Goal: Task Accomplishment & Management: Manage account settings

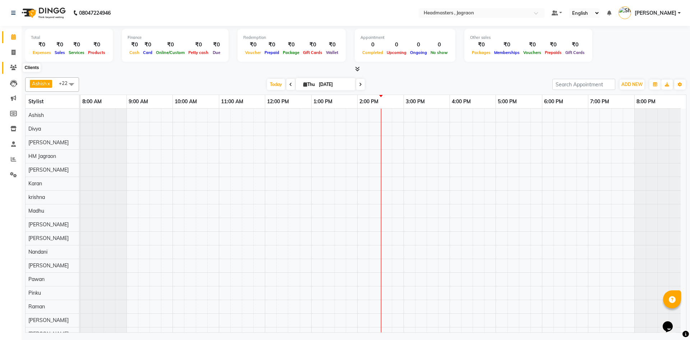
click at [12, 69] on icon at bounding box center [13, 67] width 7 height 5
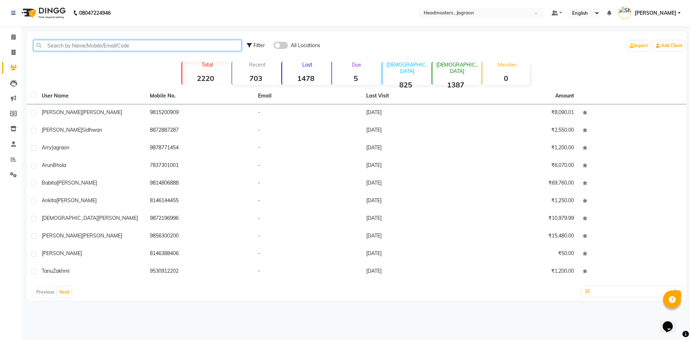
click at [123, 47] on input "text" at bounding box center [137, 45] width 208 height 11
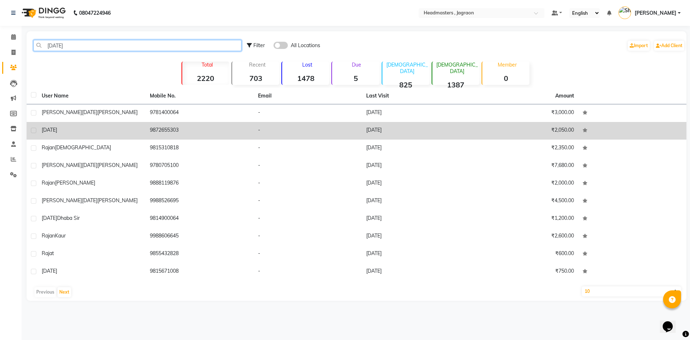
type input "[DATE]"
click at [73, 132] on div "[DATE]" at bounding box center [92, 130] width 100 height 8
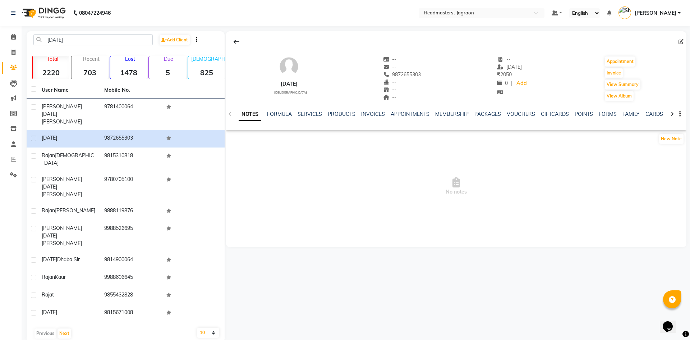
click at [306, 118] on div "SERVICES" at bounding box center [310, 114] width 24 height 8
click at [307, 110] on div "NOTES FORMULA SERVICES PRODUCTS INVOICES APPOINTMENTS MEMBERSHIP PACKAGES VOUCH…" at bounding box center [456, 114] width 460 height 25
click at [308, 115] on link "SERVICES" at bounding box center [310, 114] width 24 height 6
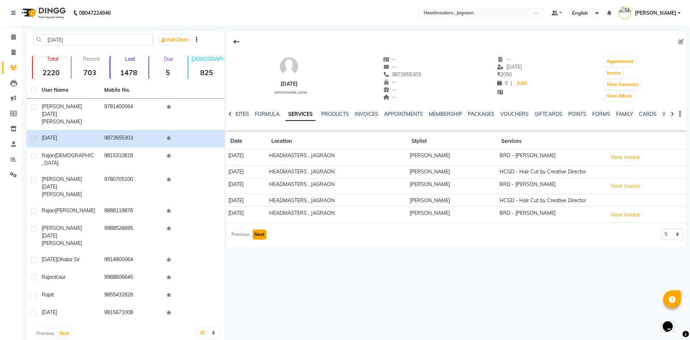
click at [261, 230] on button "Next" at bounding box center [260, 234] width 14 height 10
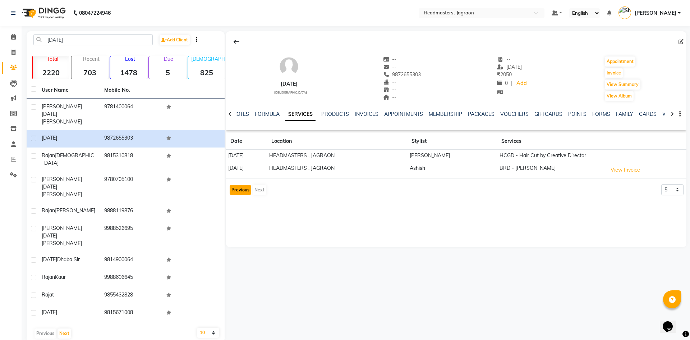
click at [235, 191] on button "Previous" at bounding box center [241, 190] width 22 height 10
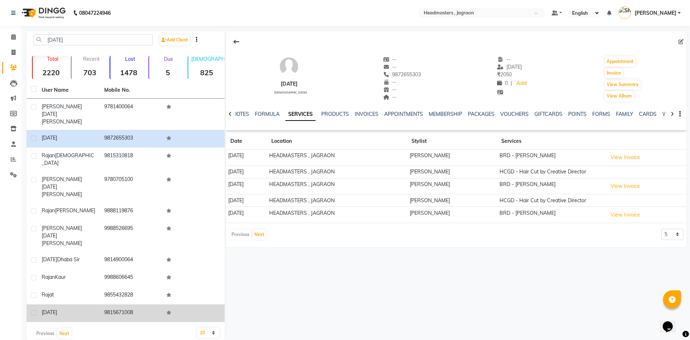
click at [129, 304] on td "9815671008" at bounding box center [131, 313] width 63 height 18
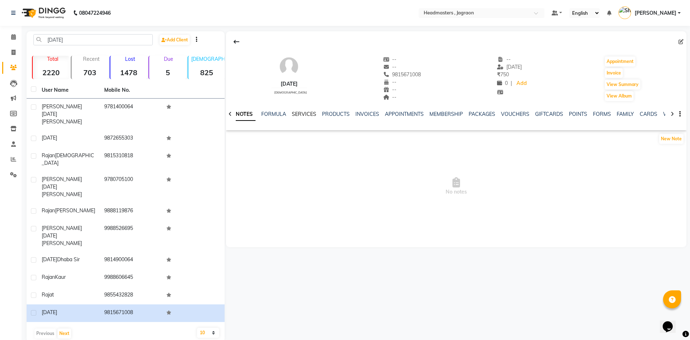
click at [300, 111] on link "SERVICES" at bounding box center [304, 114] width 24 height 6
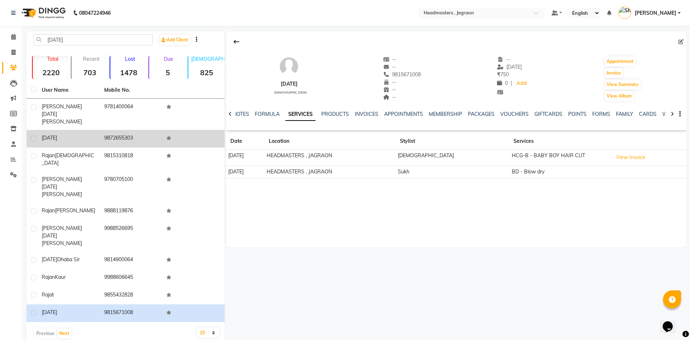
click at [101, 135] on td "9872655303" at bounding box center [131, 139] width 63 height 18
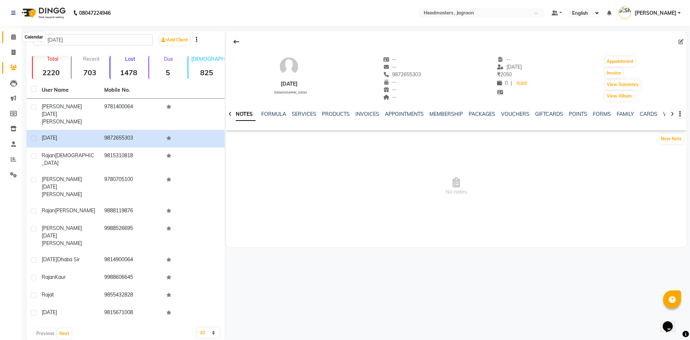
click at [9, 40] on span at bounding box center [13, 37] width 13 height 8
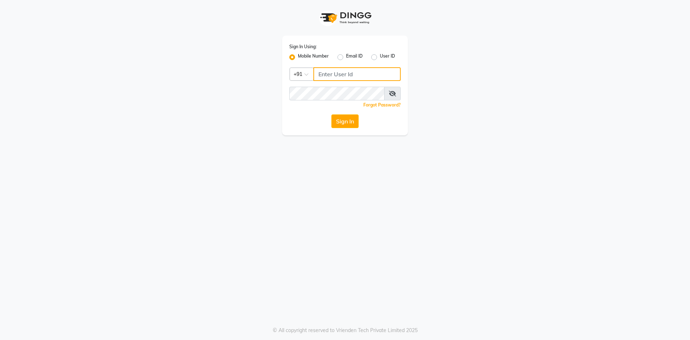
click at [328, 74] on input "Username" at bounding box center [356, 74] width 87 height 14
type input "9056341305"
click at [339, 130] on div "Sign In Using: Mobile Number Email ID User ID Country Code × [PHONE_NUMBER] Rem…" at bounding box center [345, 86] width 126 height 100
click at [339, 124] on button "Sign In" at bounding box center [344, 121] width 27 height 14
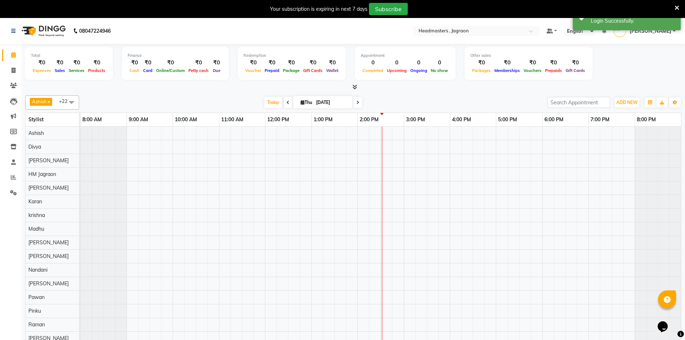
click at [679, 8] on div "Your subscription is expiring in next 7 days Subscribe" at bounding box center [342, 9] width 685 height 18
click at [678, 8] on icon at bounding box center [676, 8] width 5 height 6
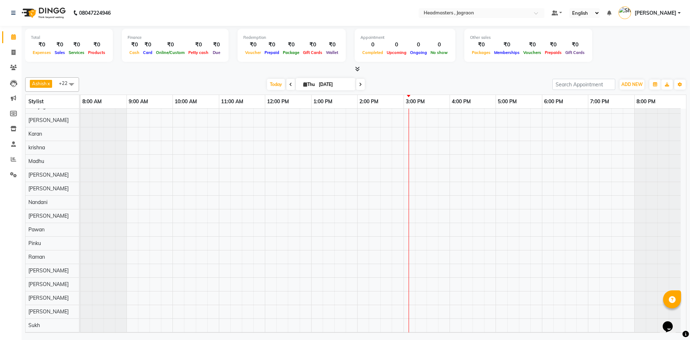
scroll to position [90, 0]
click at [178, 315] on div at bounding box center [384, 175] width 606 height 314
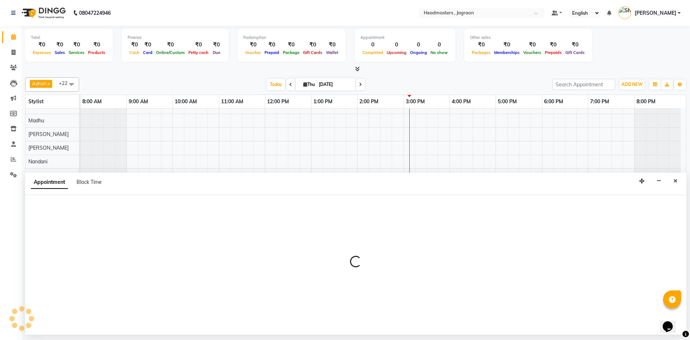
select select "88750"
select select "600"
select select "tentative"
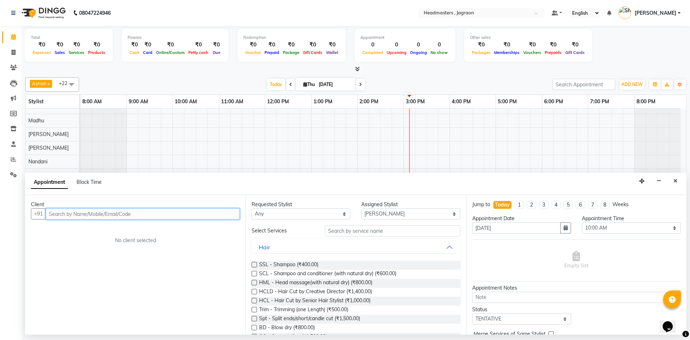
click at [87, 212] on input "text" at bounding box center [143, 213] width 194 height 11
drag, startPoint x: 120, startPoint y: 213, endPoint x: 127, endPoint y: 214, distance: 6.5
click at [125, 214] on input "text" at bounding box center [143, 213] width 194 height 11
click at [129, 212] on input "text" at bounding box center [143, 213] width 194 height 11
click at [123, 212] on input "text" at bounding box center [143, 213] width 194 height 11
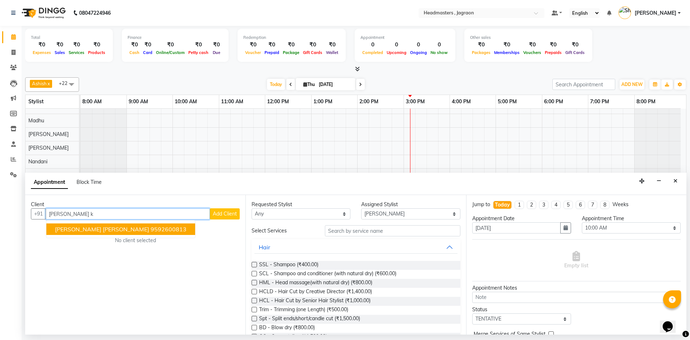
click at [126, 228] on span "[PERSON_NAME] [PERSON_NAME]" at bounding box center [102, 228] width 94 height 7
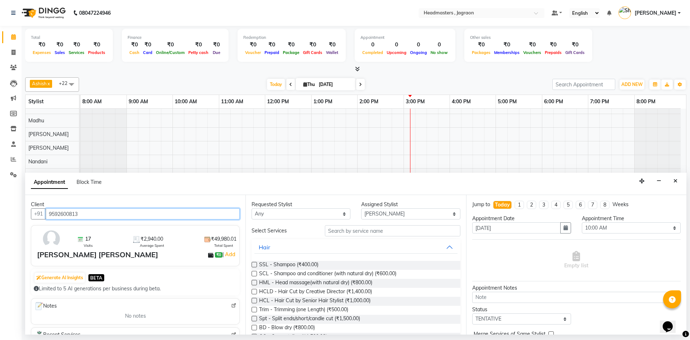
type input "9592600813"
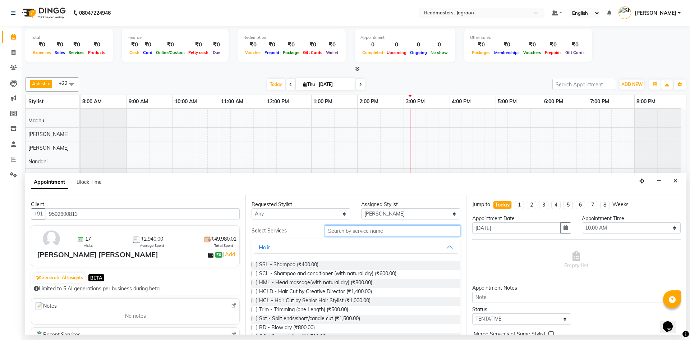
click at [386, 231] on input "text" at bounding box center [393, 230] width 136 height 11
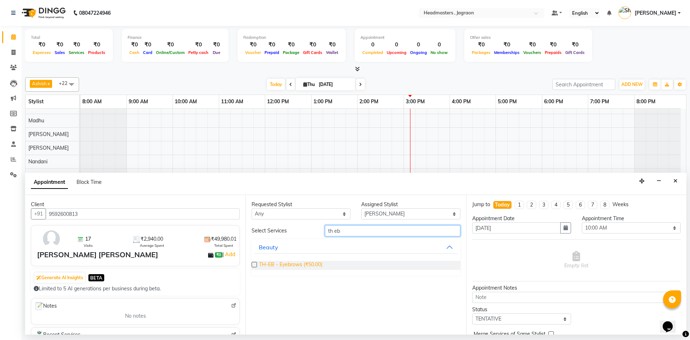
type input "th eb"
click at [315, 265] on span "TH-EB - Eyebrows (₹50.00)" at bounding box center [290, 265] width 63 height 9
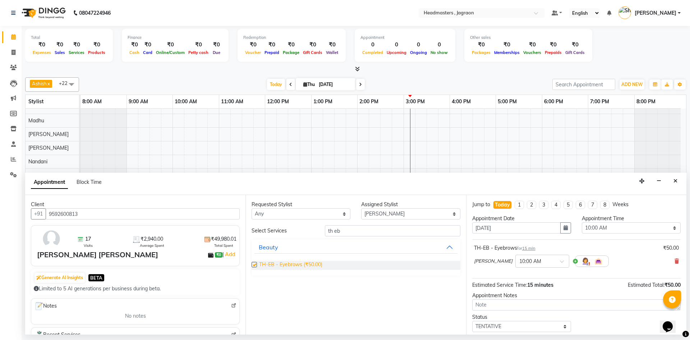
checkbox input "false"
click at [359, 230] on input "th eb" at bounding box center [393, 230] width 136 height 11
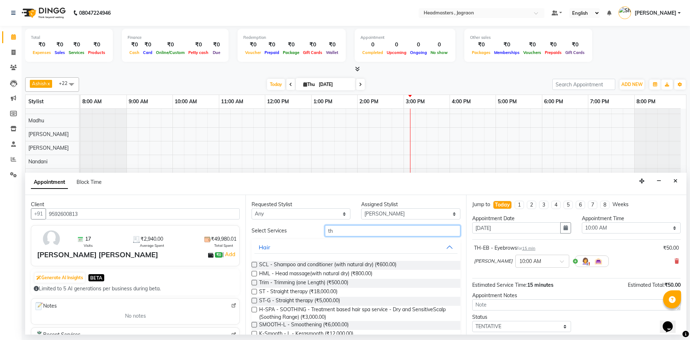
type input "t"
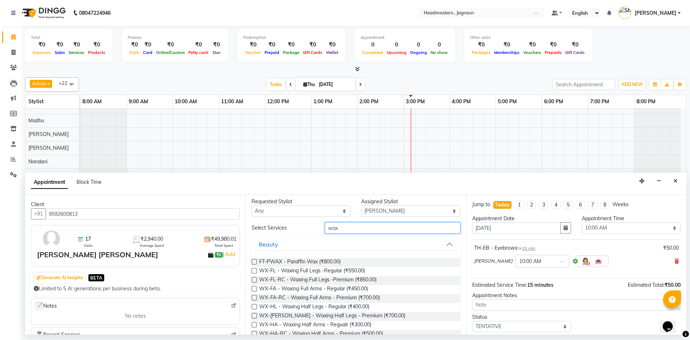
scroll to position [0, 0]
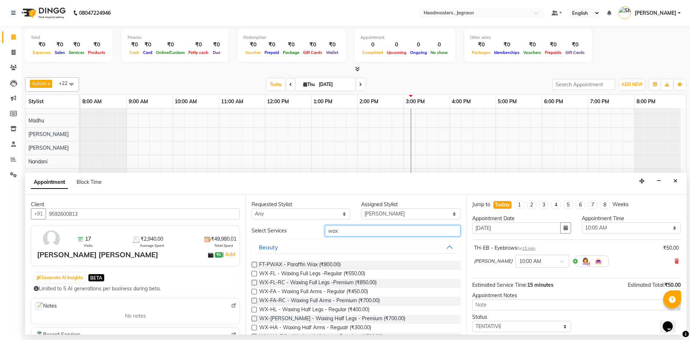
click at [340, 231] on input "wax" at bounding box center [393, 230] width 136 height 11
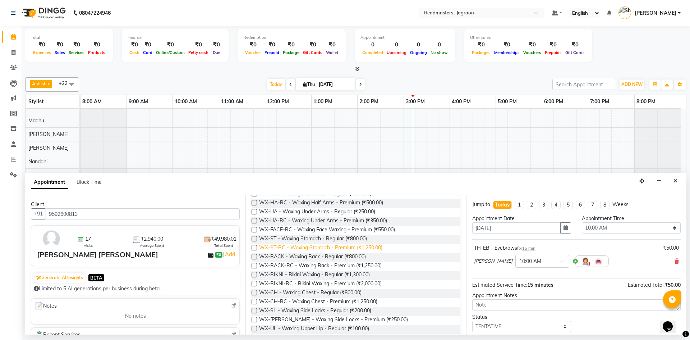
scroll to position [144, 0]
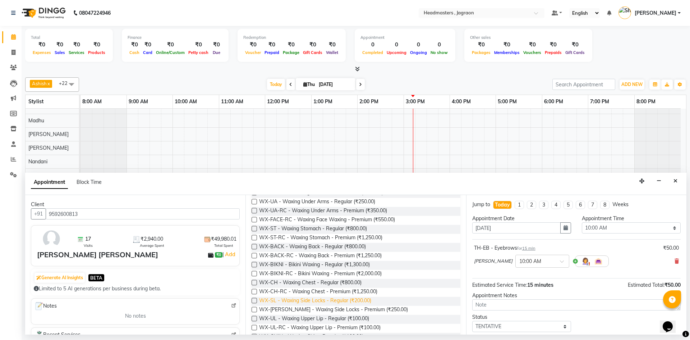
type input "wax"
click at [326, 300] on span "WX-SL - Waxing Side Locks - Regular (₹200.00)" at bounding box center [315, 301] width 112 height 9
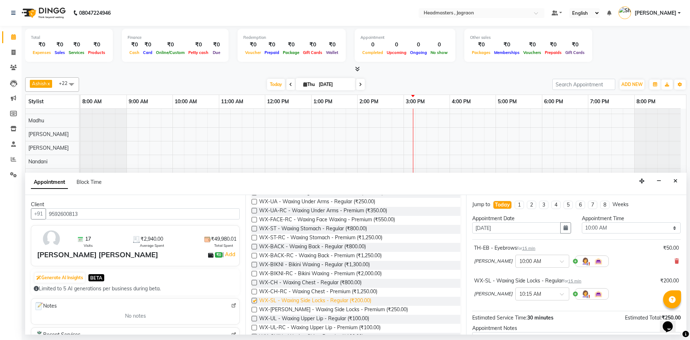
checkbox input "false"
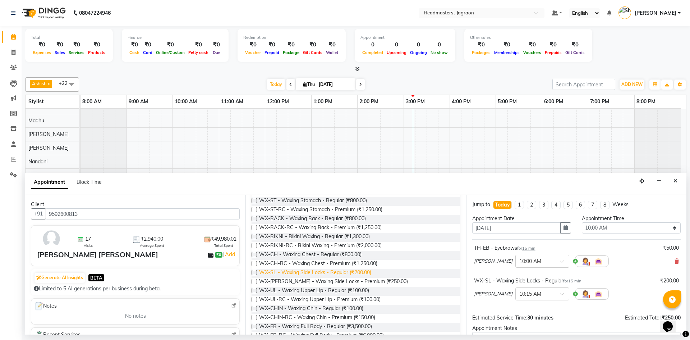
scroll to position [180, 0]
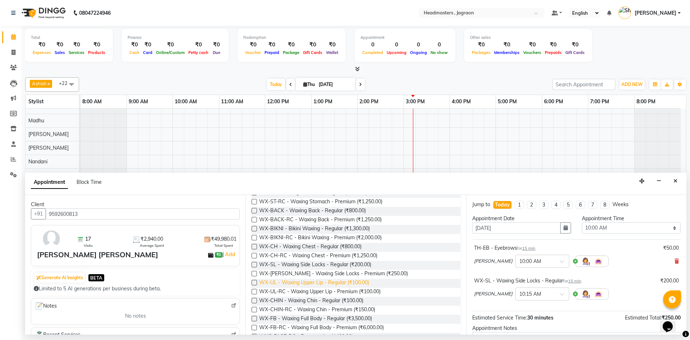
click at [333, 282] on span "WX-UL - Waxing Upper Lip - Regular (₹100.00)" at bounding box center [314, 283] width 110 height 9
checkbox input "false"
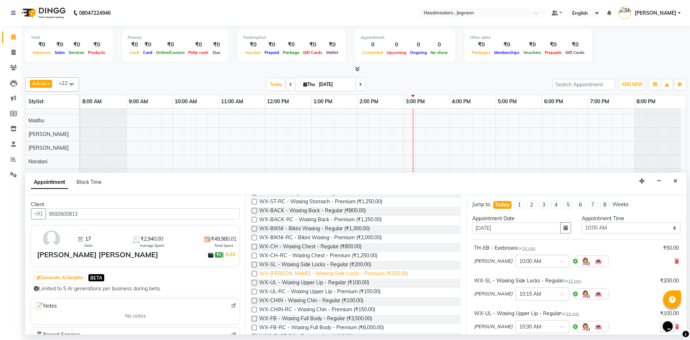
click at [347, 275] on span "WX-[PERSON_NAME] - Waxing Side Locks - Premium (₹250.00)" at bounding box center [333, 274] width 149 height 9
checkbox input "false"
click at [343, 290] on span "WX-UL-RC - Waxing Upper Lip - Premium (₹100.00)" at bounding box center [319, 292] width 121 height 9
checkbox input "false"
click at [341, 309] on span "WX-CHIN-RC - Waxing Chin - Premium (₹150.00)" at bounding box center [317, 310] width 116 height 9
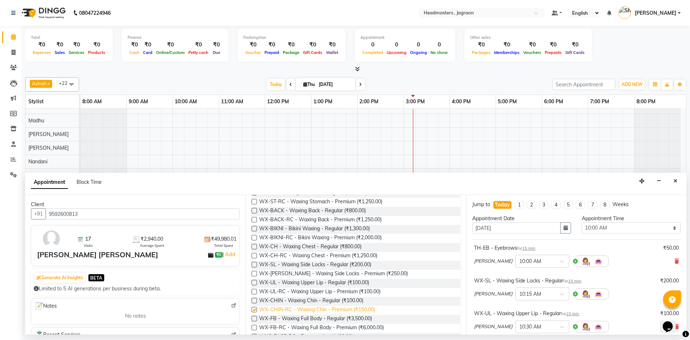
checkbox input "false"
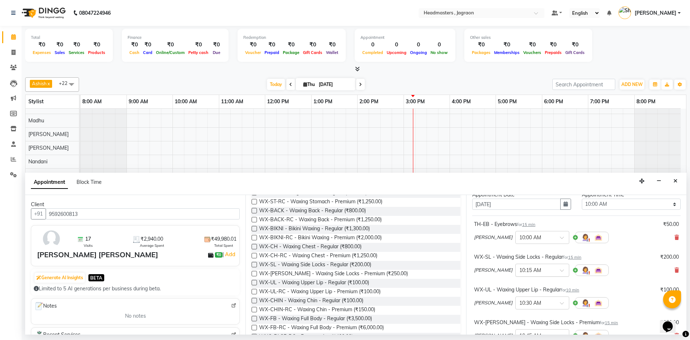
scroll to position [36, 0]
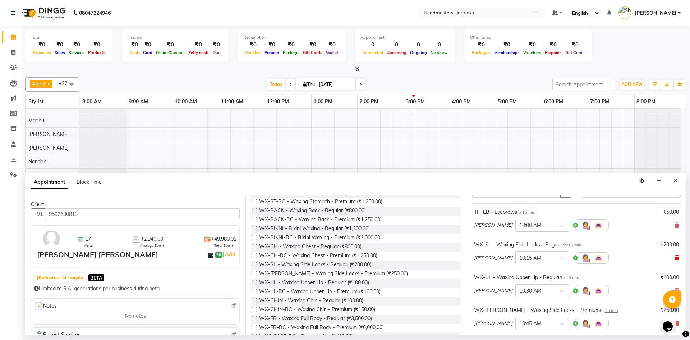
click at [675, 256] on icon at bounding box center [677, 257] width 4 height 5
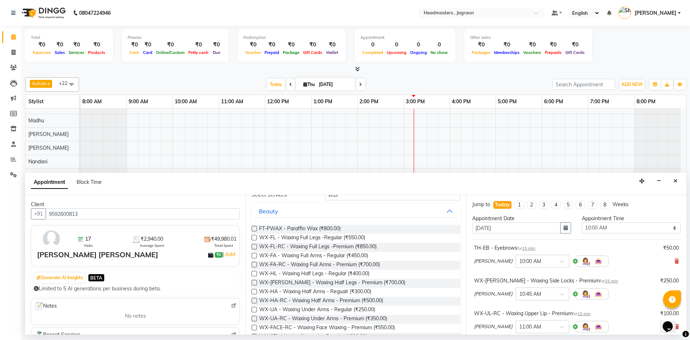
scroll to position [0, 0]
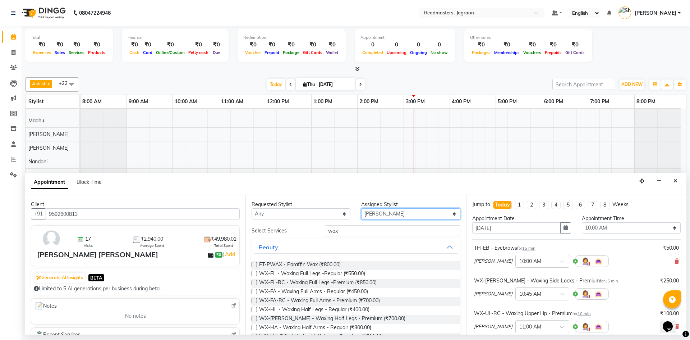
click at [383, 214] on select "Select Ashish Divya Harpreet HM Jagraon [PERSON_NAME] [PERSON_NAME] [PERSON_NAM…" at bounding box center [410, 213] width 99 height 11
select select "54702"
click at [361, 208] on select "Select Ashish Divya Harpreet HM Jagraon [PERSON_NAME] [PERSON_NAME] [PERSON_NAM…" at bounding box center [410, 213] width 99 height 11
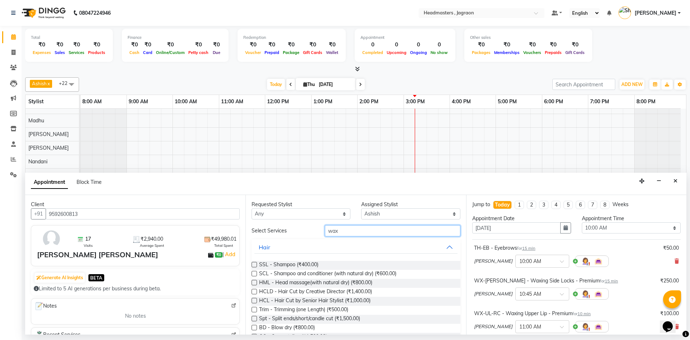
click at [354, 230] on input "wax" at bounding box center [393, 230] width 136 height 11
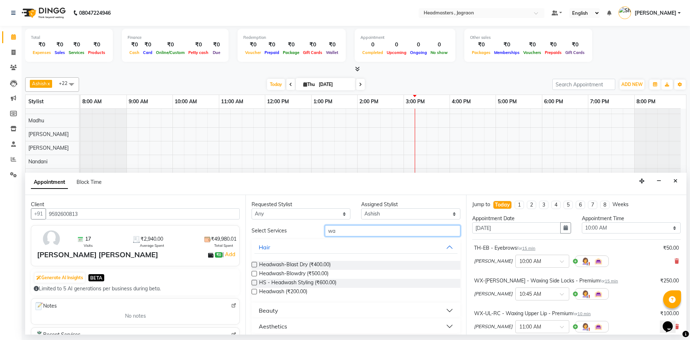
type input "w"
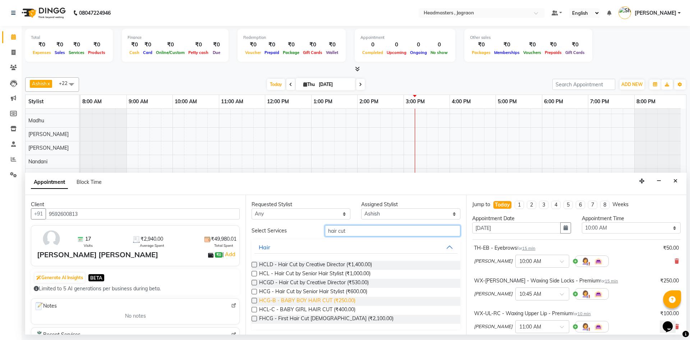
type input "hair cut"
click at [336, 299] on span "HCG-B - BABY BOY HAIR CUT (₹250.00)" at bounding box center [307, 301] width 96 height 9
checkbox input "false"
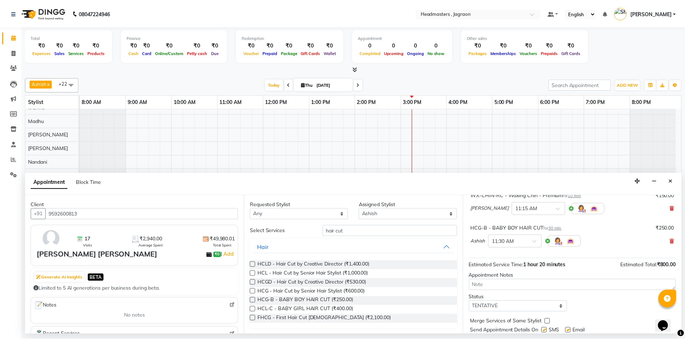
scroll to position [174, 0]
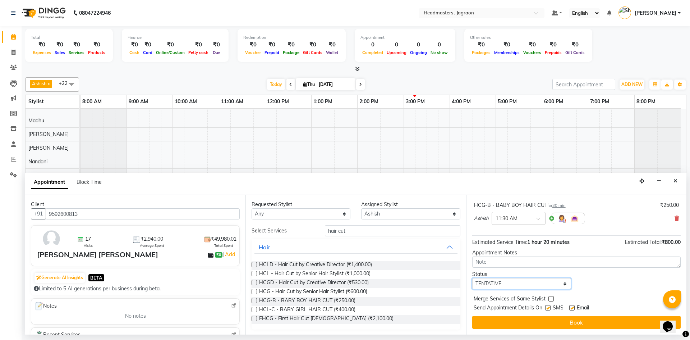
click at [499, 281] on select "Select TENTATIVE CONFIRM CHECK-IN UPCOMING" at bounding box center [521, 283] width 99 height 11
select select "confirm booking"
click at [472, 278] on select "Select TENTATIVE CONFIRM CHECK-IN UPCOMING" at bounding box center [521, 283] width 99 height 11
click at [549, 306] on label at bounding box center [547, 307] width 5 height 5
click at [549, 306] on input "checkbox" at bounding box center [547, 308] width 5 height 5
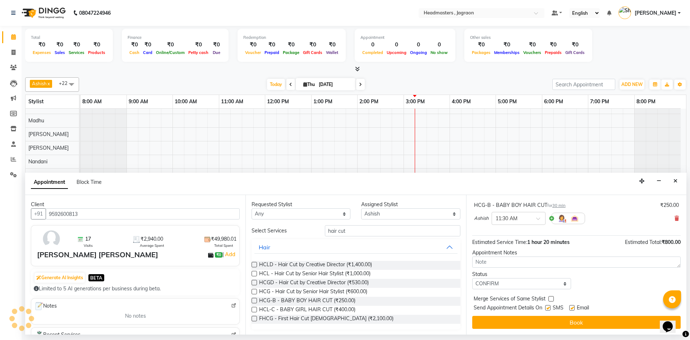
checkbox input "false"
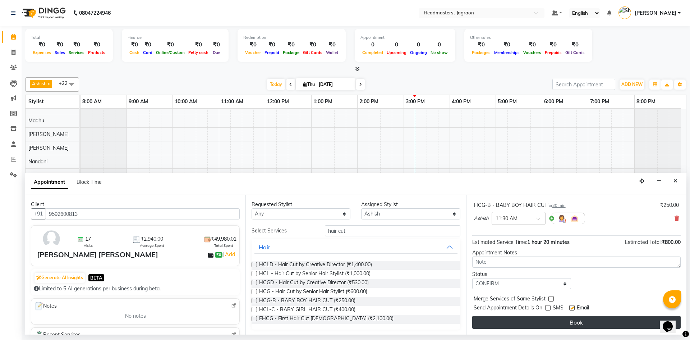
click at [547, 317] on button "Book" at bounding box center [576, 322] width 208 height 13
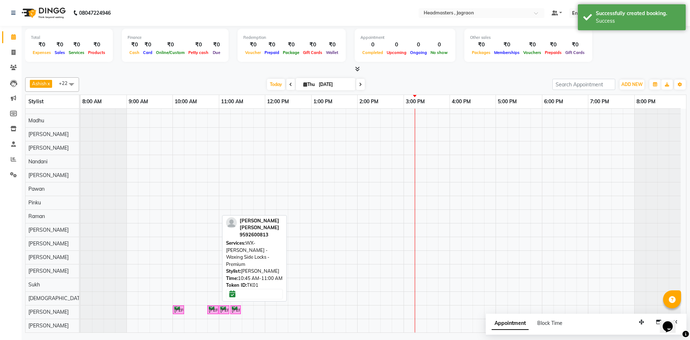
click at [211, 307] on div "[PERSON_NAME] [PERSON_NAME], TK01, 10:45 AM-11:00 AM, WX-[PERSON_NAME] - Waxing…" at bounding box center [213, 309] width 10 height 7
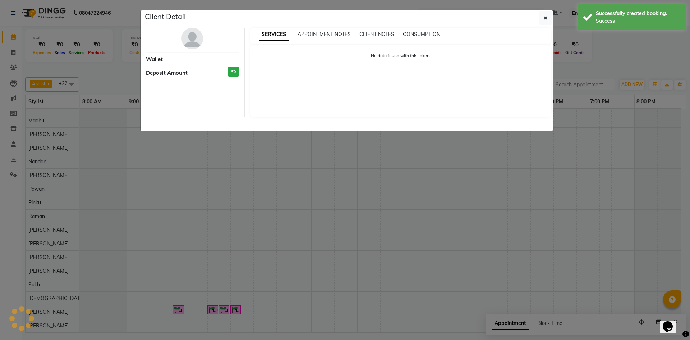
select select "6"
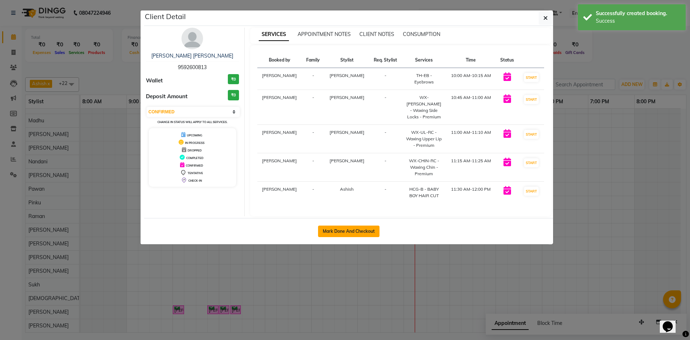
click at [345, 225] on button "Mark Done And Checkout" at bounding box center [348, 231] width 61 height 12
select select "service"
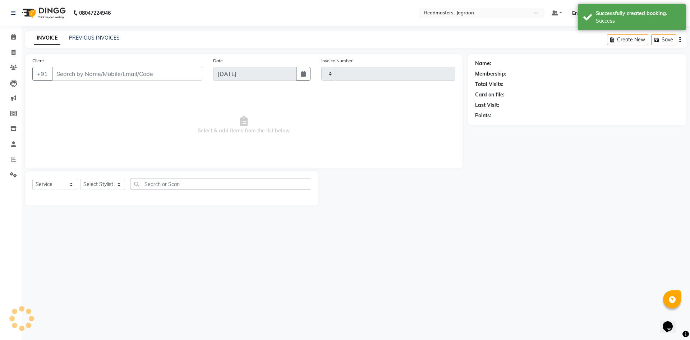
type input "2085"
select select "6935"
type input "9592600813"
select select "88750"
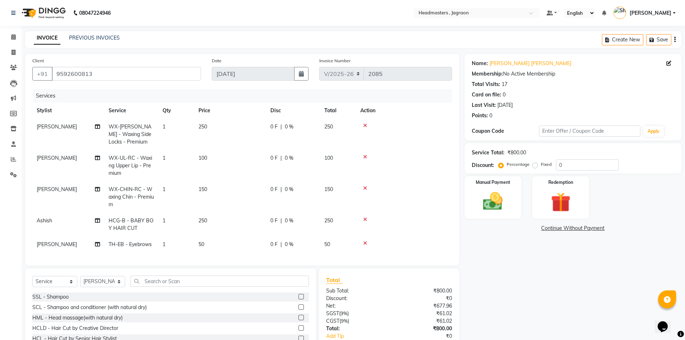
click at [286, 126] on span "0 %" at bounding box center [289, 127] width 9 height 8
select select "88750"
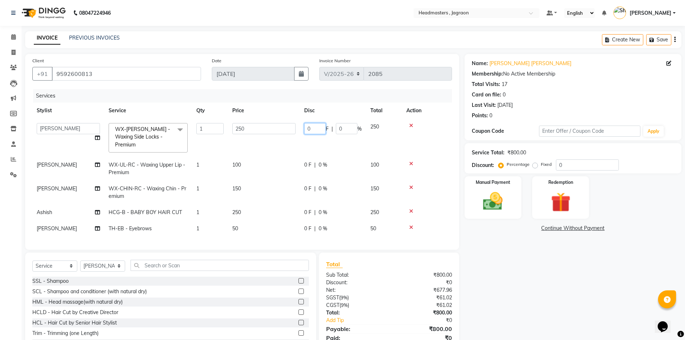
click at [316, 130] on input "0" at bounding box center [315, 128] width 22 height 11
type input "50"
click at [310, 141] on td "50 F | 0 %" at bounding box center [333, 138] width 66 height 38
select select "88750"
click at [311, 185] on span "0 F" at bounding box center [307, 189] width 7 height 8
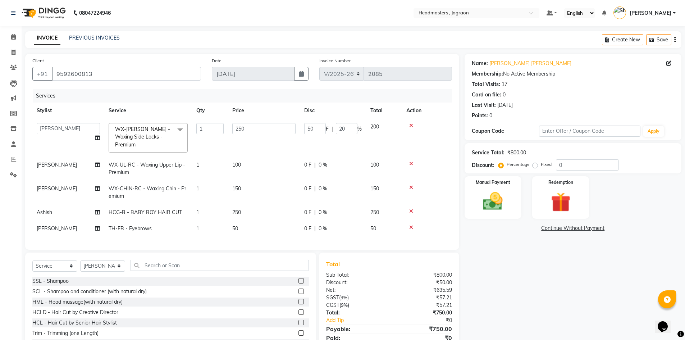
select select "88750"
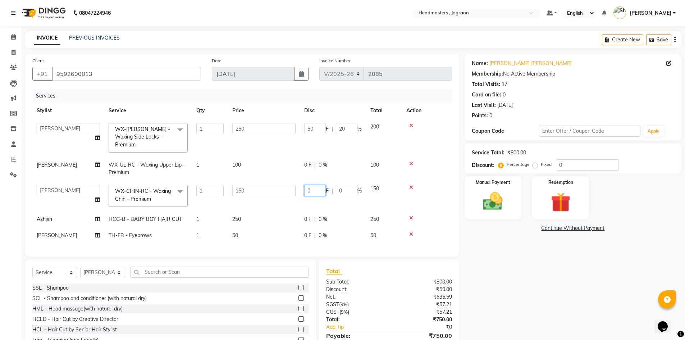
click at [318, 185] on input "0" at bounding box center [315, 190] width 22 height 11
type input "50"
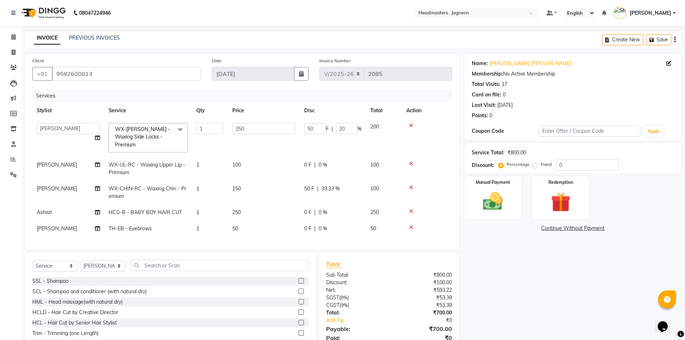
click at [316, 193] on td "50 F | 33.33 %" at bounding box center [333, 192] width 66 height 24
select select "88750"
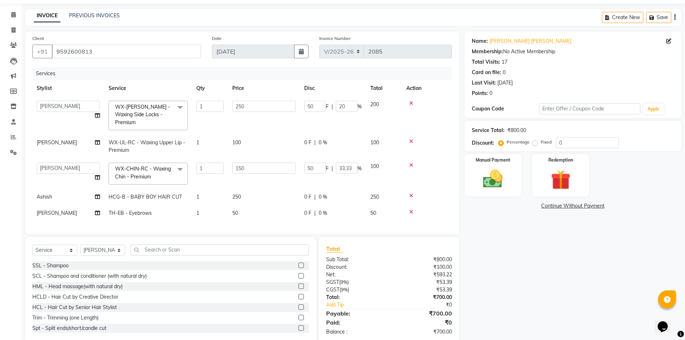
scroll to position [34, 0]
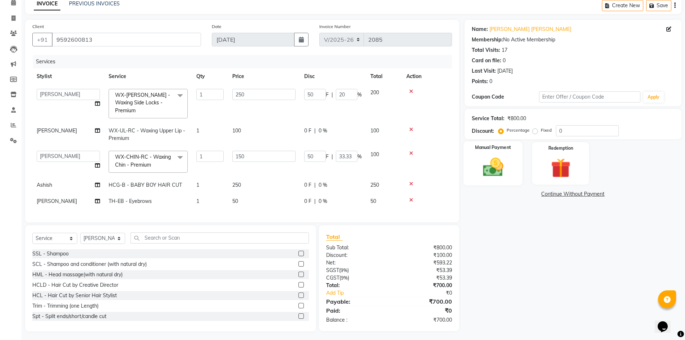
click at [497, 156] on img at bounding box center [492, 166] width 33 height 23
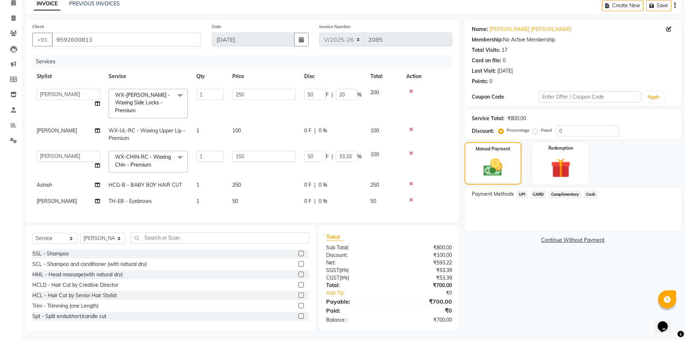
click at [541, 195] on span "CARD" at bounding box center [537, 194] width 15 height 8
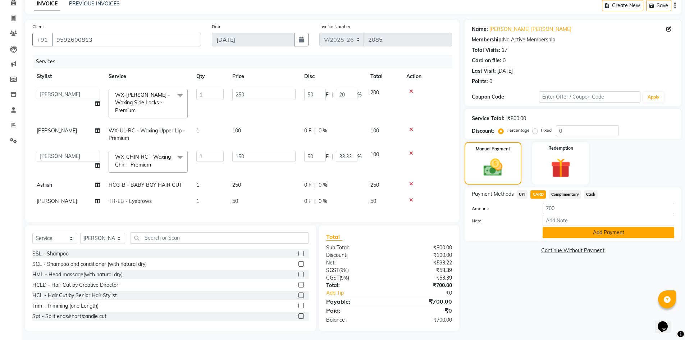
click at [590, 234] on button "Add Payment" at bounding box center [608, 232] width 132 height 11
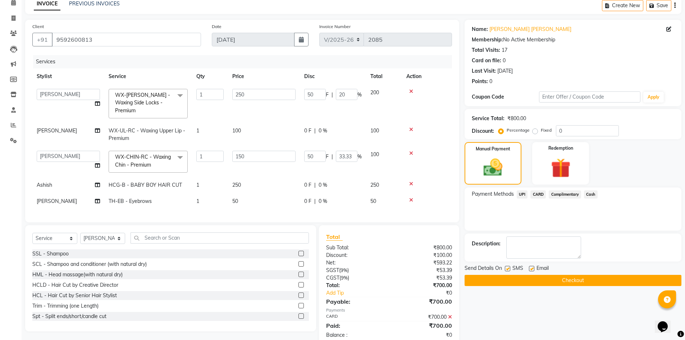
click at [542, 275] on button "Checkout" at bounding box center [572, 280] width 217 height 11
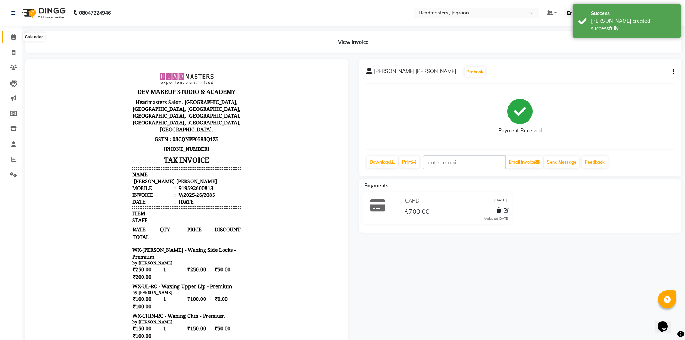
click at [10, 35] on span at bounding box center [13, 37] width 13 height 8
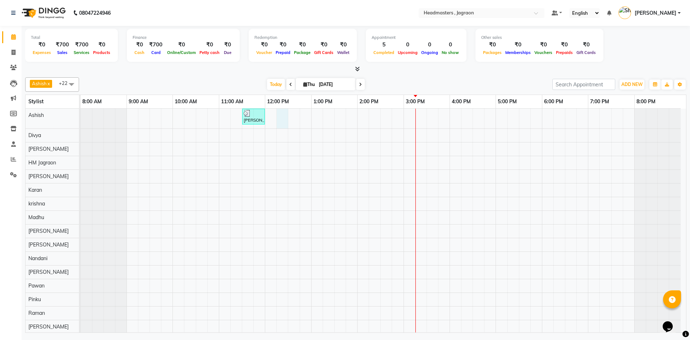
click at [282, 113] on div "[PERSON_NAME] [PERSON_NAME], TK01, 11:30 AM-12:00 PM, HCG-B - BABY BOY HAIR CUT…" at bounding box center [384, 272] width 606 height 327
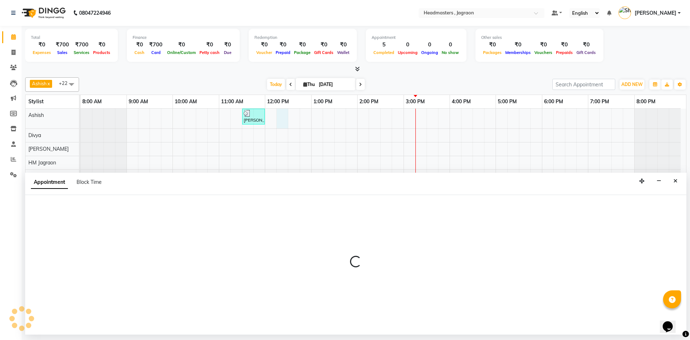
select select "54702"
select select "tentative"
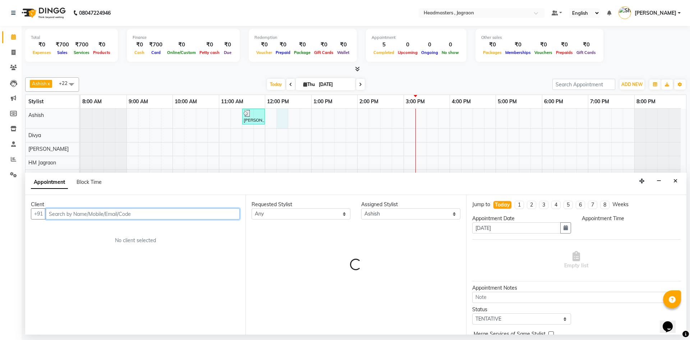
select select "735"
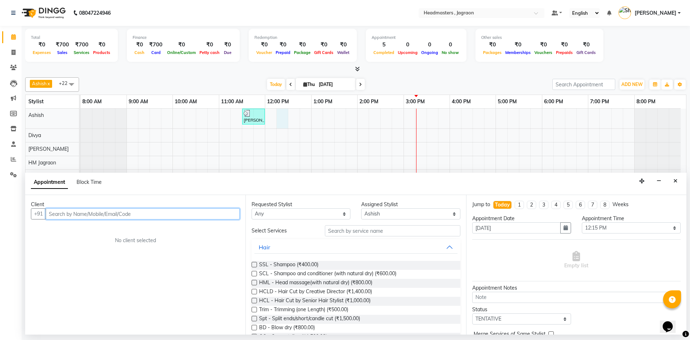
click at [124, 219] on input "text" at bounding box center [143, 213] width 194 height 11
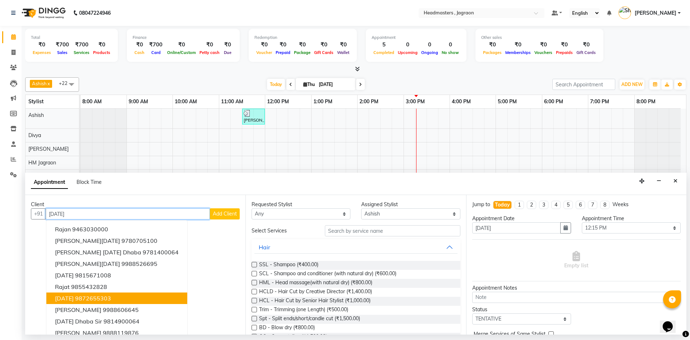
click at [93, 300] on ngb-highlight "9872655303" at bounding box center [93, 297] width 36 height 7
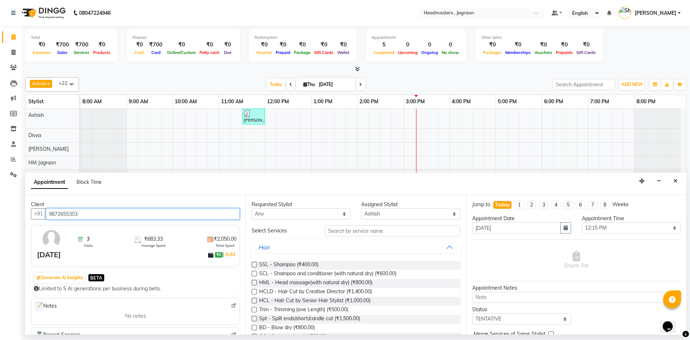
type input "9872655303"
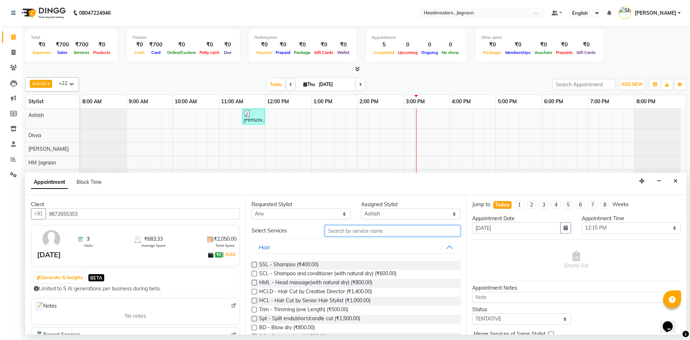
click at [364, 235] on input "text" at bounding box center [393, 230] width 136 height 11
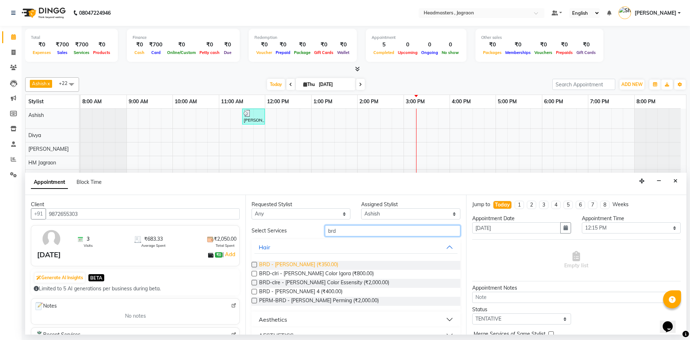
type input "brd"
click at [294, 263] on span "BRD - [PERSON_NAME] (₹350.00)" at bounding box center [298, 265] width 79 height 9
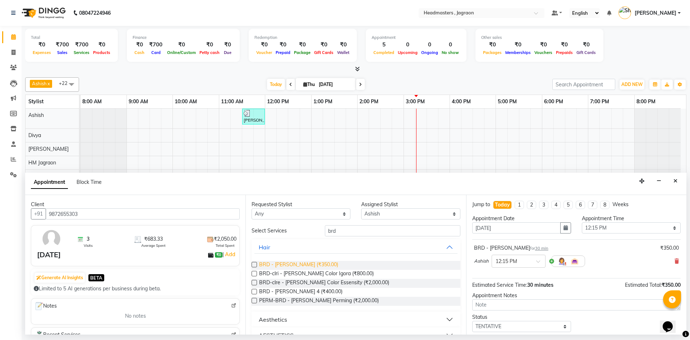
click at [290, 263] on span "BRD - [PERSON_NAME] (₹350.00)" at bounding box center [298, 265] width 79 height 9
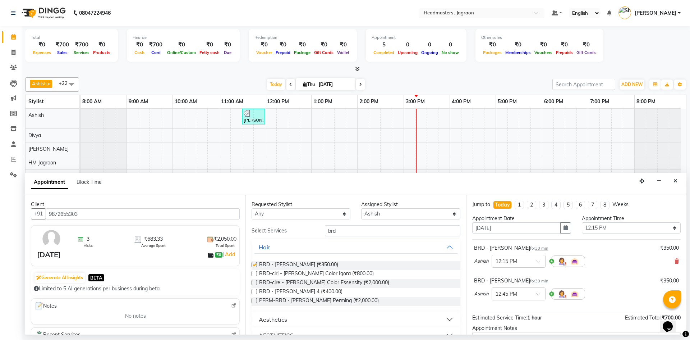
checkbox input "false"
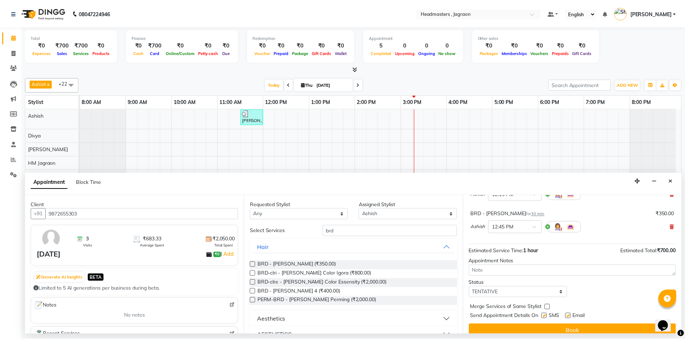
scroll to position [72, 0]
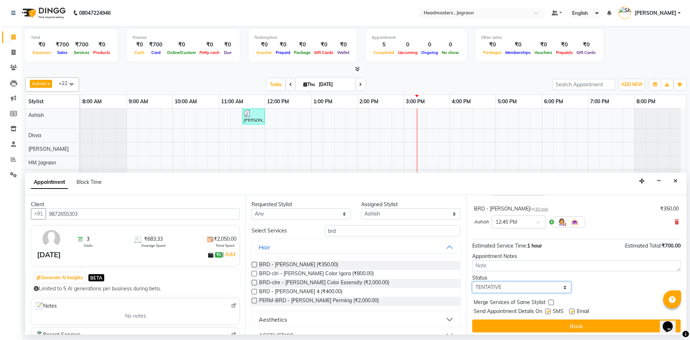
click at [499, 287] on select "Select TENTATIVE CONFIRM CHECK-IN UPCOMING" at bounding box center [521, 286] width 99 height 11
select select "confirm booking"
click at [472, 281] on select "Select TENTATIVE CONFIRM CHECK-IN UPCOMING" at bounding box center [521, 286] width 99 height 11
click at [549, 309] on label at bounding box center [547, 310] width 5 height 5
click at [549, 309] on input "checkbox" at bounding box center [547, 311] width 5 height 5
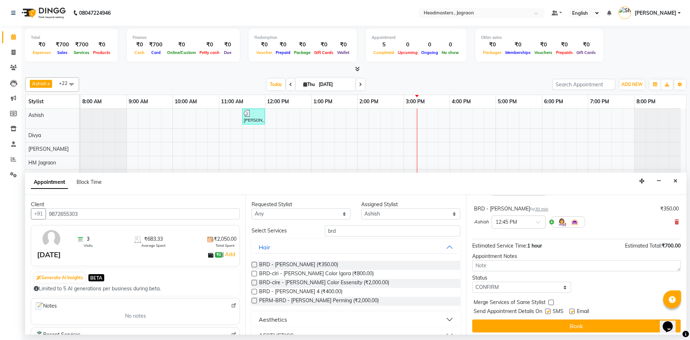
checkbox input "false"
drag, startPoint x: 549, startPoint y: 325, endPoint x: 548, endPoint y: 321, distance: 3.9
click at [548, 323] on button "Book" at bounding box center [576, 325] width 208 height 13
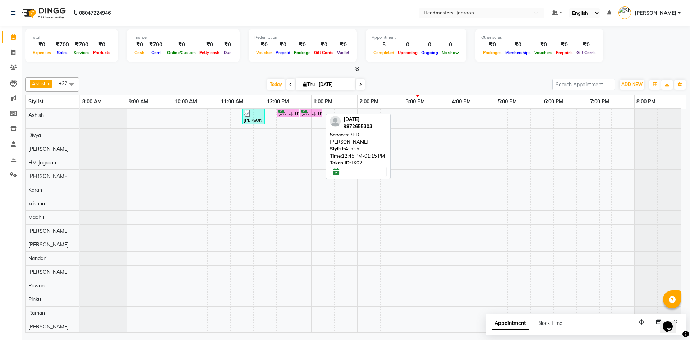
click at [309, 115] on div "[DATE], TK02, 12:45 PM-01:15 PM, BRD - [PERSON_NAME]" at bounding box center [311, 113] width 21 height 7
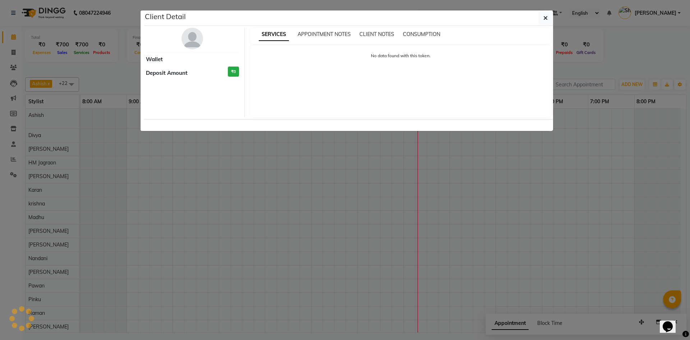
select select "6"
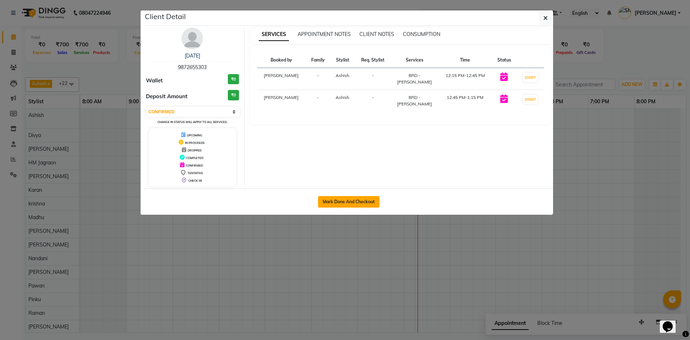
click at [373, 206] on button "Mark Done And Checkout" at bounding box center [348, 202] width 61 height 12
select select "service"
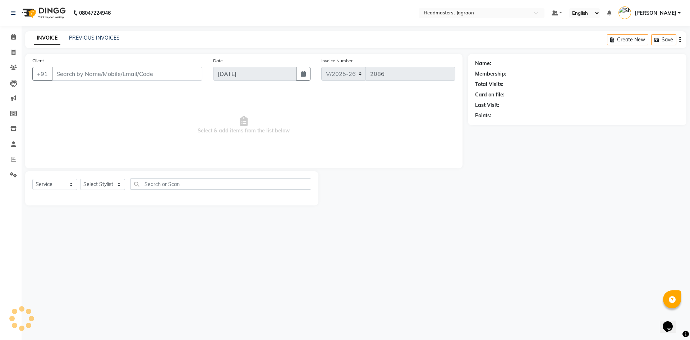
type input "9872655303"
select select "54702"
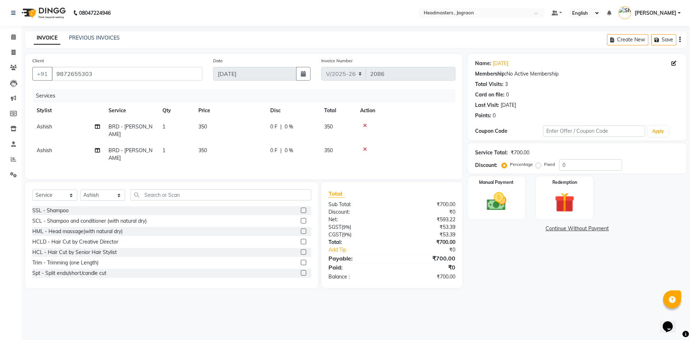
click at [274, 122] on td "0 F | 0 %" at bounding box center [293, 131] width 54 height 24
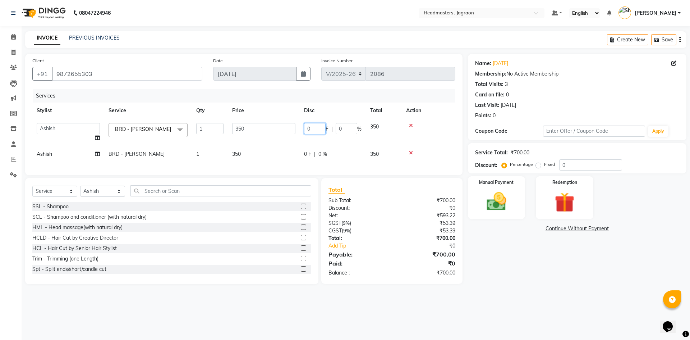
click at [312, 125] on input "0" at bounding box center [315, 128] width 22 height 11
type input "100"
click at [333, 145] on tbody "Ashish Divya Harpreet HM Jagraon [PERSON_NAME] [PERSON_NAME] krishna Madhu [PER…" at bounding box center [243, 140] width 423 height 43
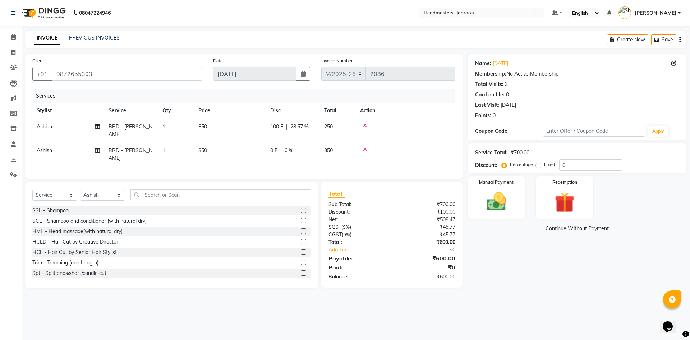
drag, startPoint x: 275, startPoint y: 142, endPoint x: 300, endPoint y: 140, distance: 24.5
click at [277, 147] on span "0 F" at bounding box center [273, 151] width 7 height 8
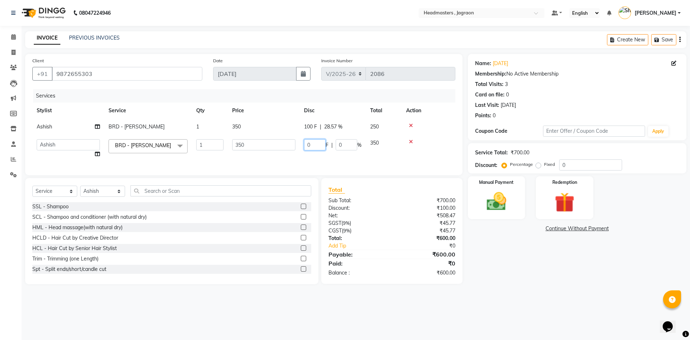
click at [319, 145] on input "0" at bounding box center [315, 144] width 22 height 11
type input "100"
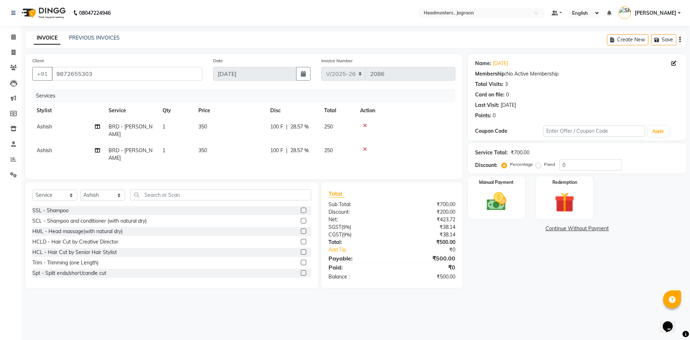
click at [318, 160] on div "Services Stylist Service Qty Price Disc Total Action Ashish BRD - [PERSON_NAME]…" at bounding box center [243, 130] width 423 height 83
click at [510, 205] on img at bounding box center [496, 201] width 33 height 24
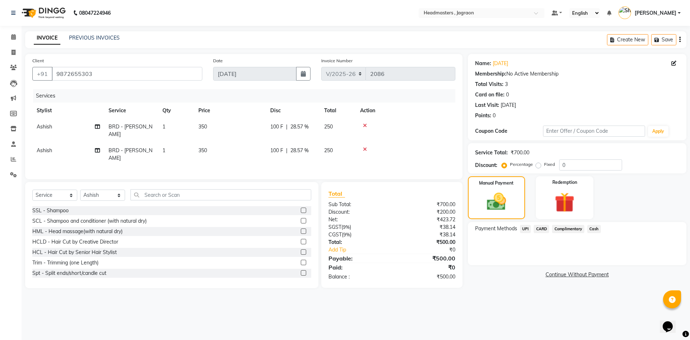
click at [525, 229] on span "UPI" at bounding box center [525, 229] width 11 height 8
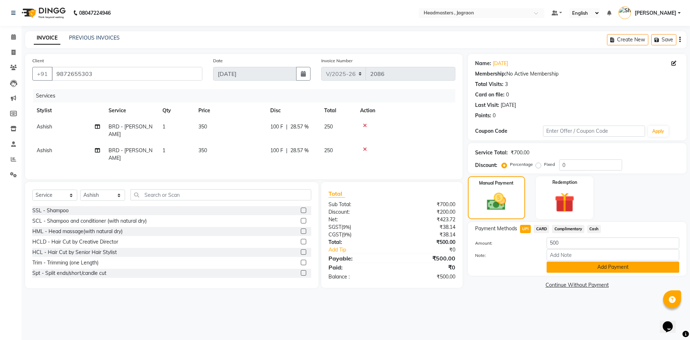
click at [566, 269] on button "Add Payment" at bounding box center [613, 266] width 133 height 11
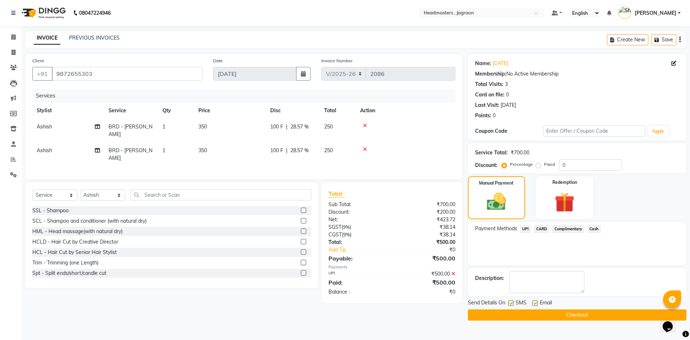
click at [559, 313] on button "Checkout" at bounding box center [577, 314] width 219 height 11
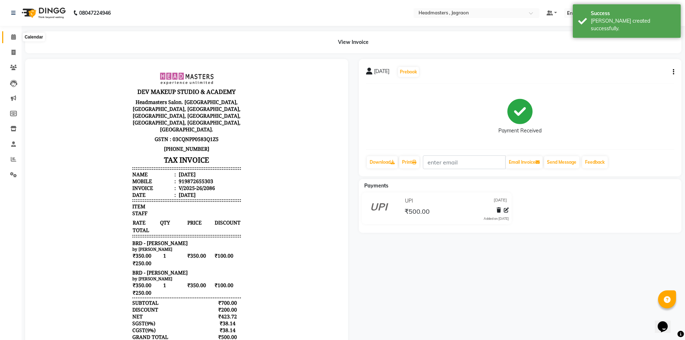
click at [12, 35] on icon at bounding box center [13, 36] width 5 height 5
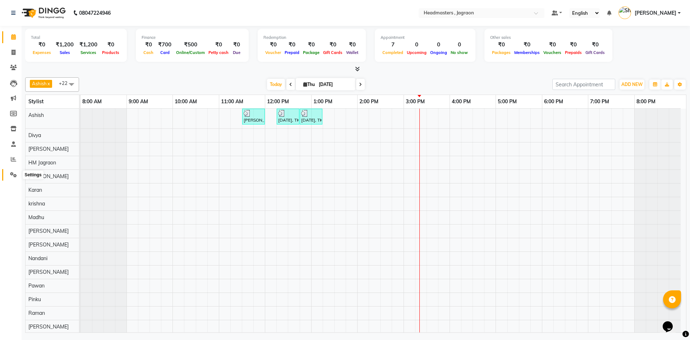
click at [13, 175] on icon at bounding box center [13, 174] width 7 height 5
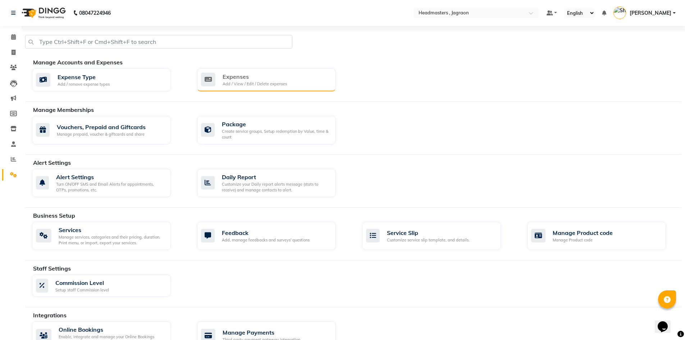
click at [265, 81] on div "Add / View / Edit / Delete expenses" at bounding box center [255, 84] width 64 height 6
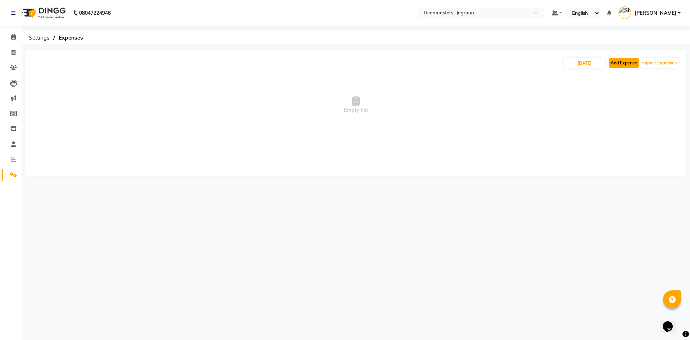
click at [621, 63] on button "Add Expense" at bounding box center [624, 63] width 30 height 10
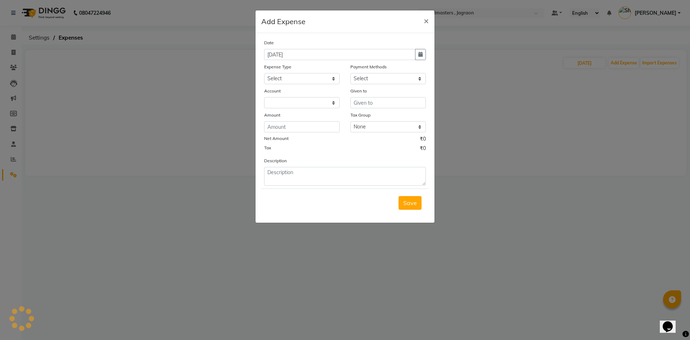
select select "6001"
click at [324, 78] on select "Select Advance Salary Bank charges Car maintenance Cash transfer to bank Cash t…" at bounding box center [301, 78] width 75 height 11
select select "17181"
click at [264, 73] on select "Select Advance Salary Bank charges Car maintenance Cash transfer to bank Cash t…" at bounding box center [301, 78] width 75 height 11
click at [402, 79] on select "Select UPI CARD Complimentary Voucher Wallet Package Prepaid Cash" at bounding box center [387, 78] width 75 height 11
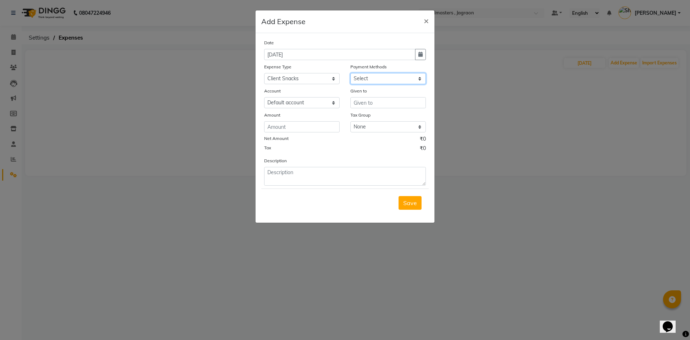
select select "116"
click at [350, 73] on select "Select UPI CARD Complimentary Voucher Wallet Package Prepaid Cash" at bounding box center [387, 78] width 75 height 11
click at [383, 110] on div "Date [DATE] Expense Type Select Advance Salary Bank charges Car maintenance Cas…" at bounding box center [345, 112] width 162 height 147
click at [385, 105] on input "text" at bounding box center [387, 102] width 75 height 11
type input "winnie"
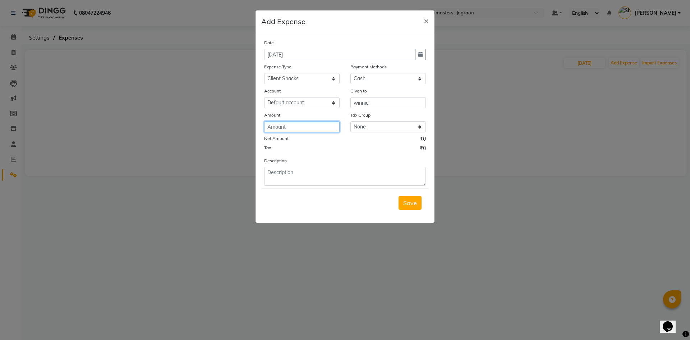
click at [302, 127] on input "number" at bounding box center [301, 126] width 75 height 11
type input "100"
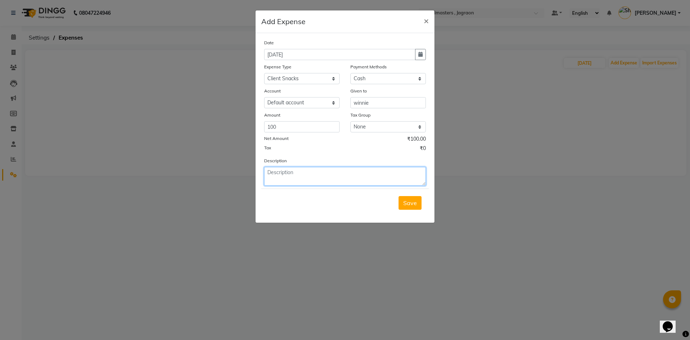
click at [353, 177] on textarea at bounding box center [345, 176] width 162 height 19
type textarea "sandwich"
click at [412, 202] on span "Save" at bounding box center [410, 202] width 14 height 7
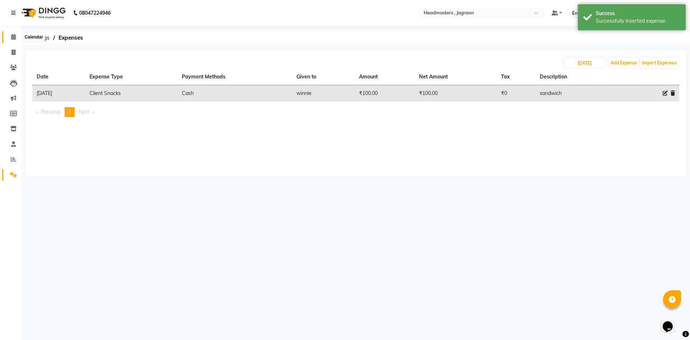
click at [13, 36] on icon at bounding box center [13, 36] width 5 height 5
